Goal: Find specific page/section: Find specific page/section

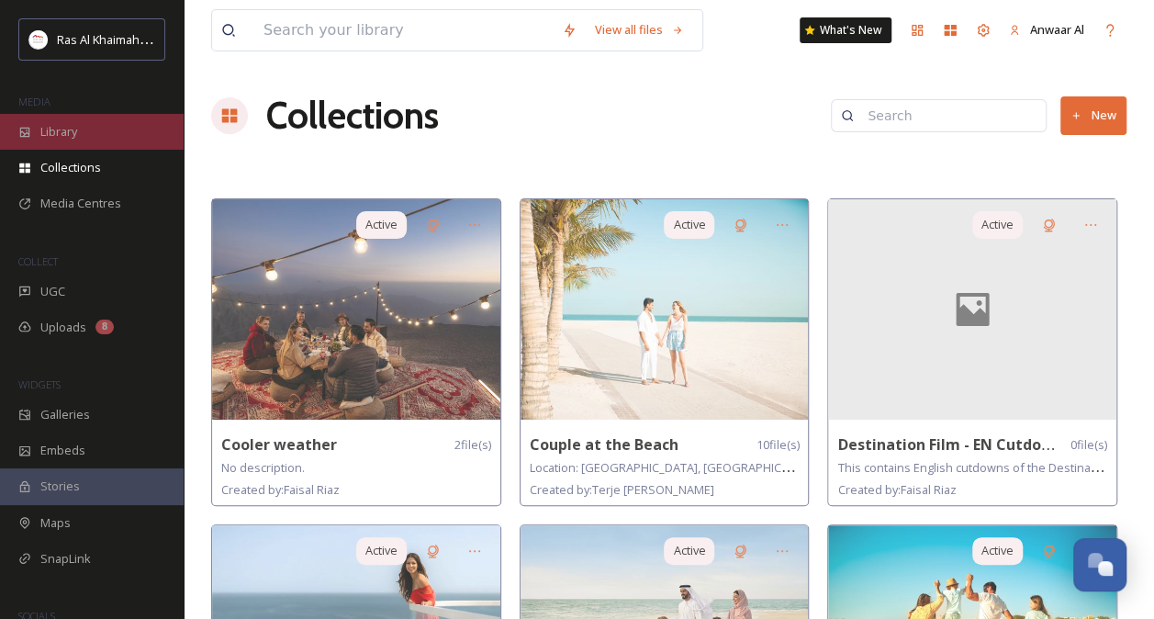
click at [73, 136] on span "Library" at bounding box center [58, 131] width 37 height 17
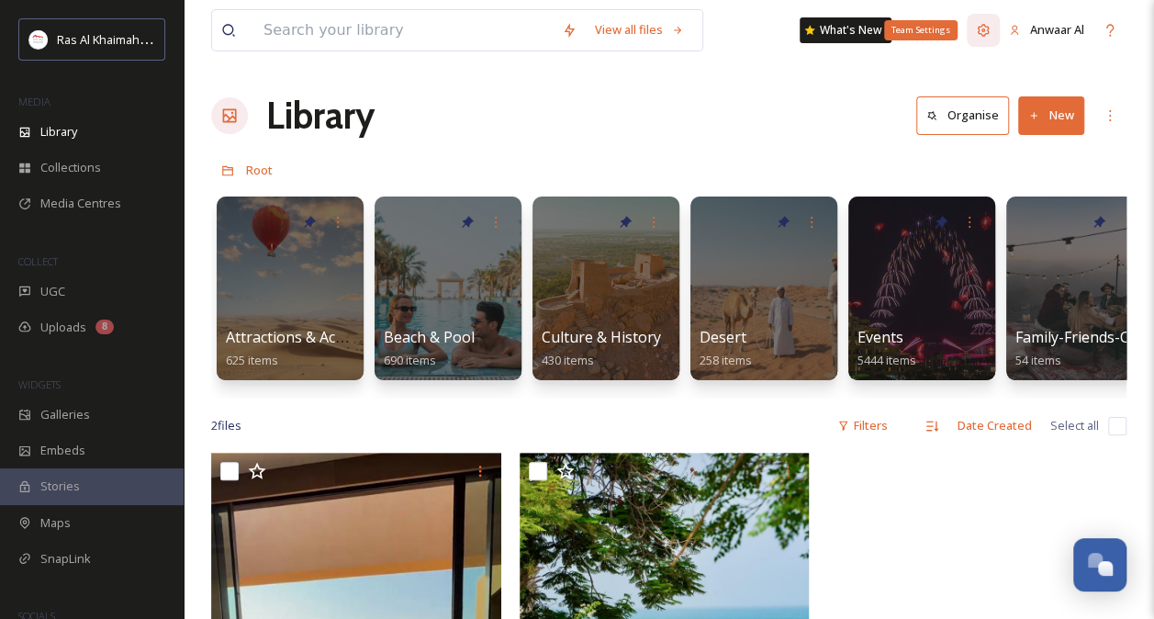
click at [983, 28] on icon at bounding box center [983, 30] width 15 height 15
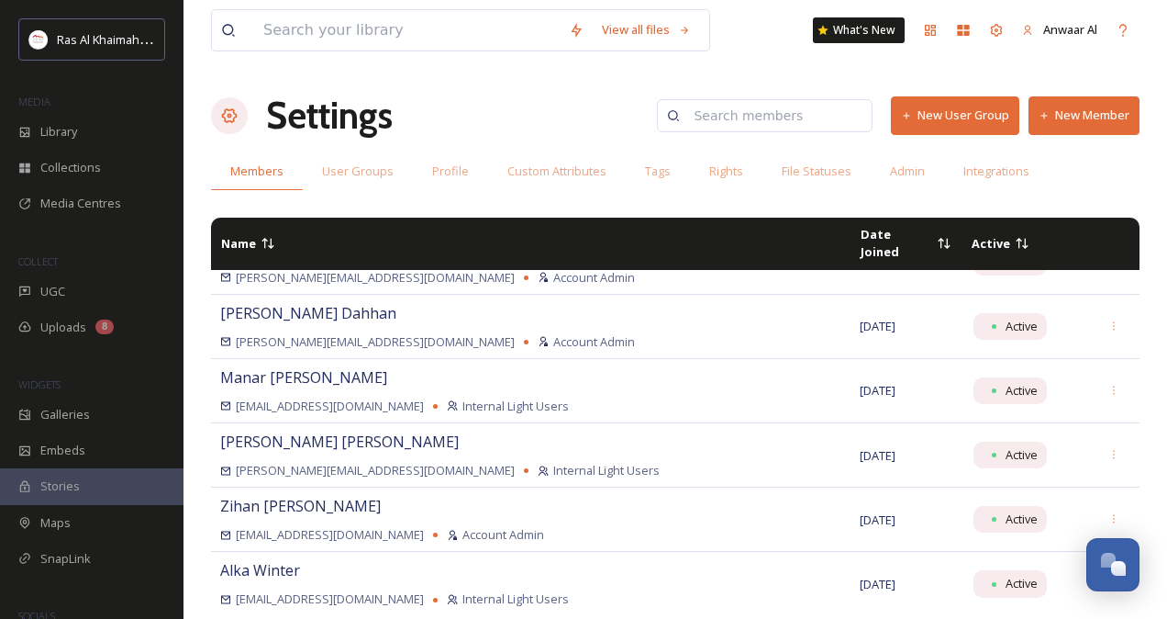
scroll to position [376, 0]
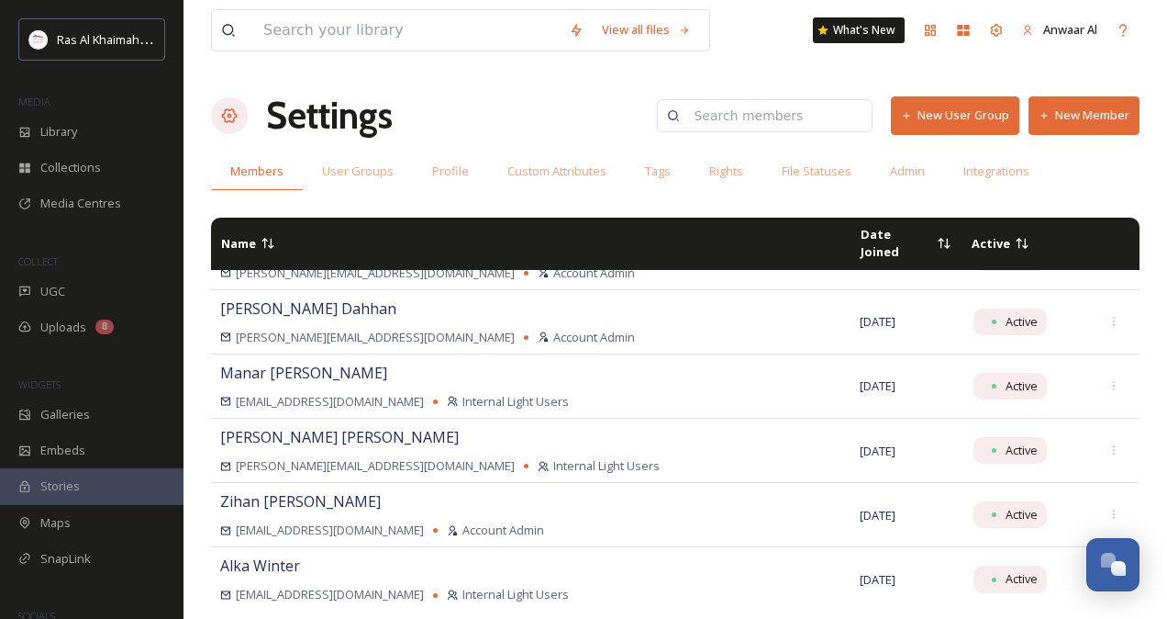
click at [754, 106] on input at bounding box center [774, 115] width 178 height 37
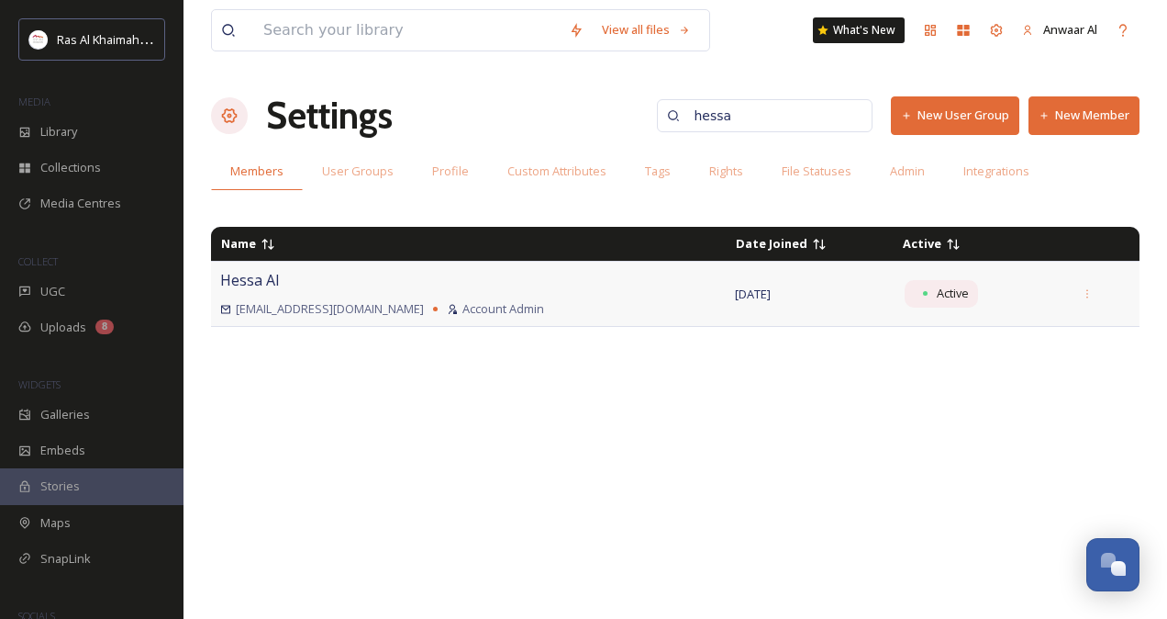
type input "hessa"
click at [893, 297] on td "Active" at bounding box center [978, 294] width 170 height 64
